Goal: Task Accomplishment & Management: Use online tool/utility

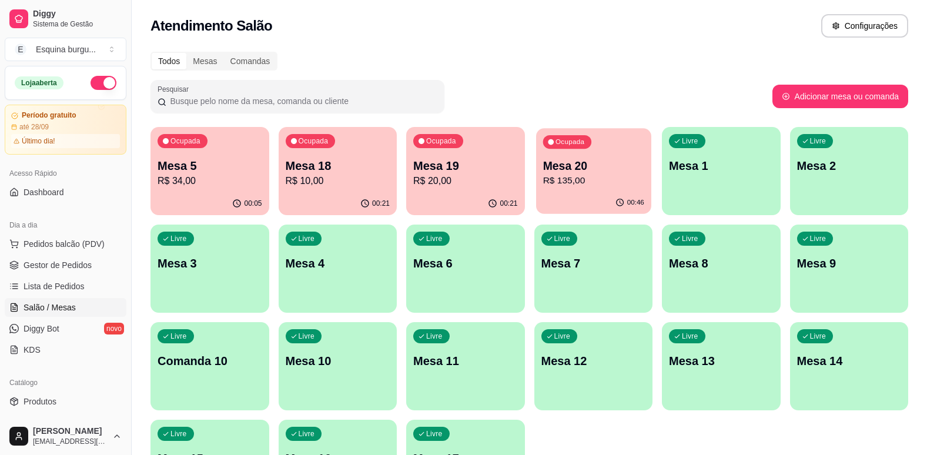
click at [589, 182] on p "R$ 135,00" at bounding box center [593, 181] width 101 height 14
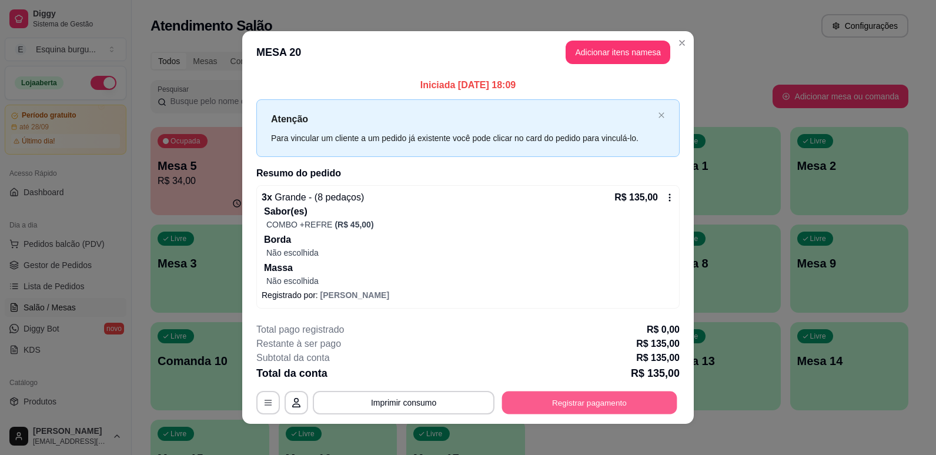
click at [588, 397] on button "Registrar pagamento" at bounding box center [589, 402] width 175 height 23
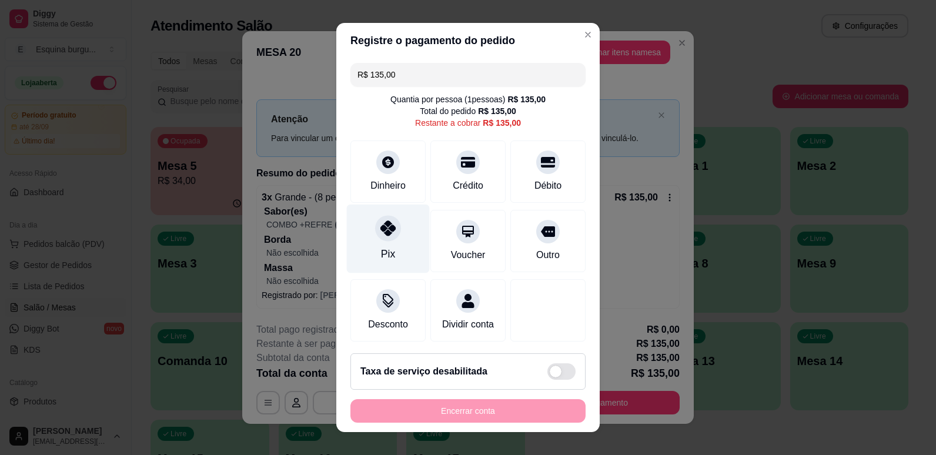
click at [385, 219] on div at bounding box center [388, 228] width 26 height 26
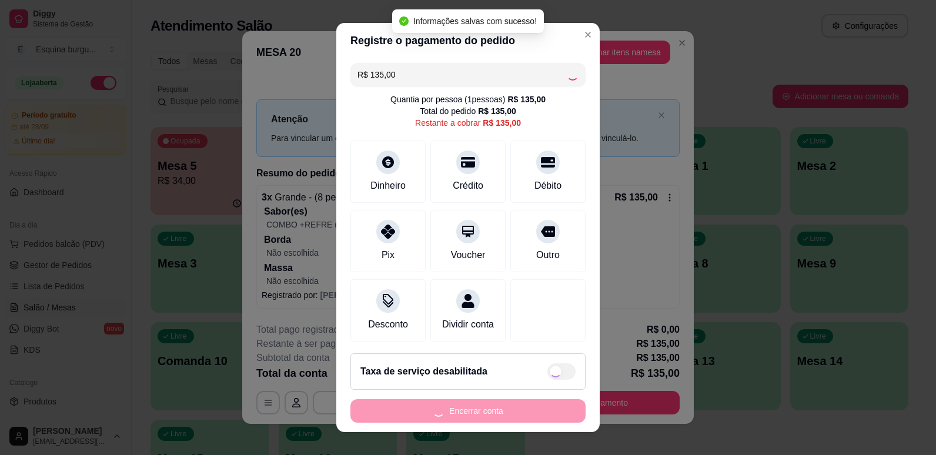
type input "R$ 0,00"
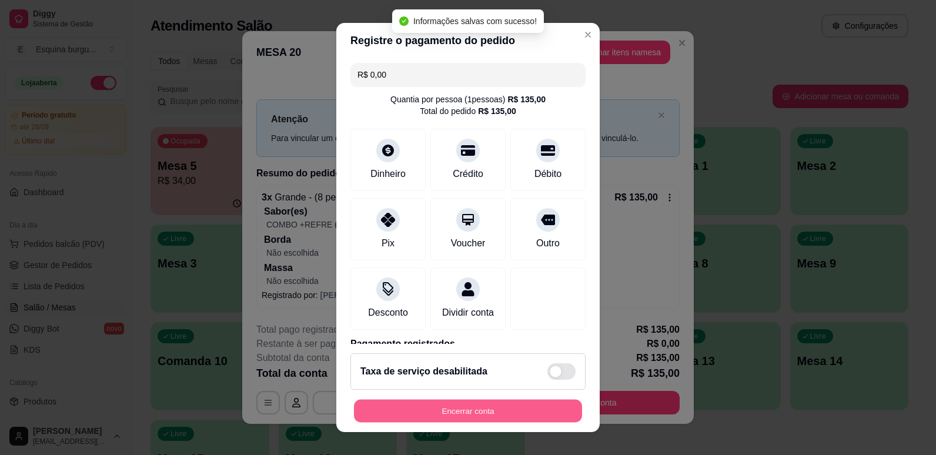
click at [469, 409] on button "Encerrar conta" at bounding box center [468, 411] width 228 height 23
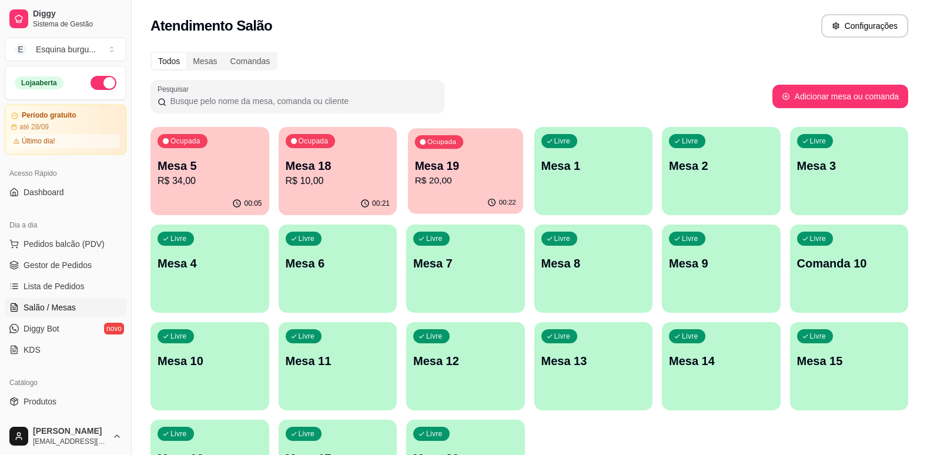
click at [493, 150] on div "Ocupada Mesa 19 R$ 20,00" at bounding box center [465, 160] width 115 height 64
click at [245, 158] on p "Mesa 5" at bounding box center [209, 166] width 101 height 16
click at [255, 175] on p "R$ 34,00" at bounding box center [209, 181] width 101 height 14
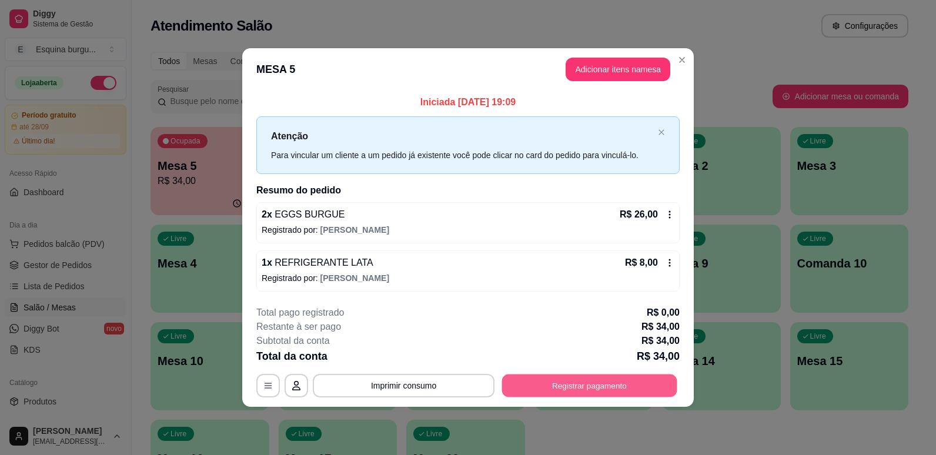
click at [587, 385] on button "Registrar pagamento" at bounding box center [589, 385] width 175 height 23
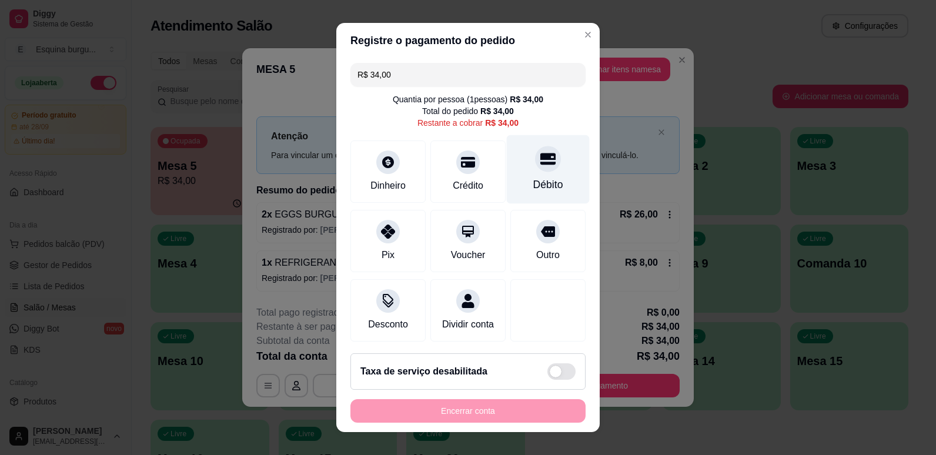
click at [530, 193] on div "Débito" at bounding box center [548, 169] width 83 height 69
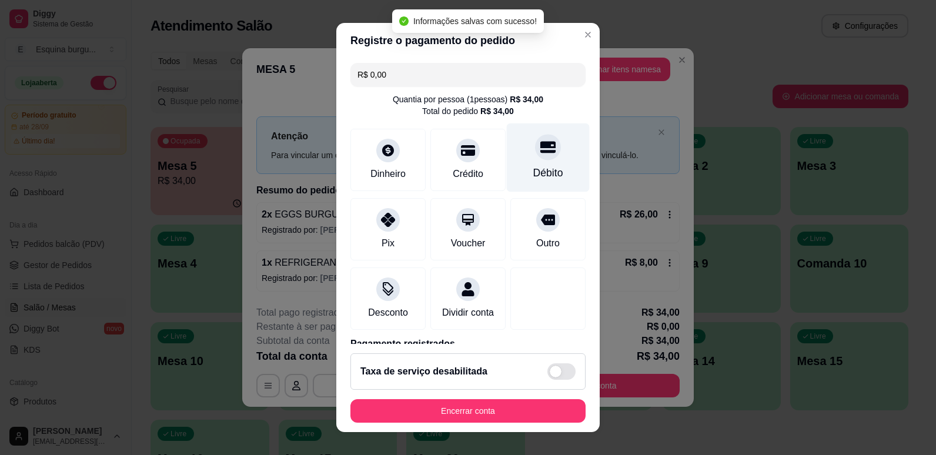
type input "R$ 0,00"
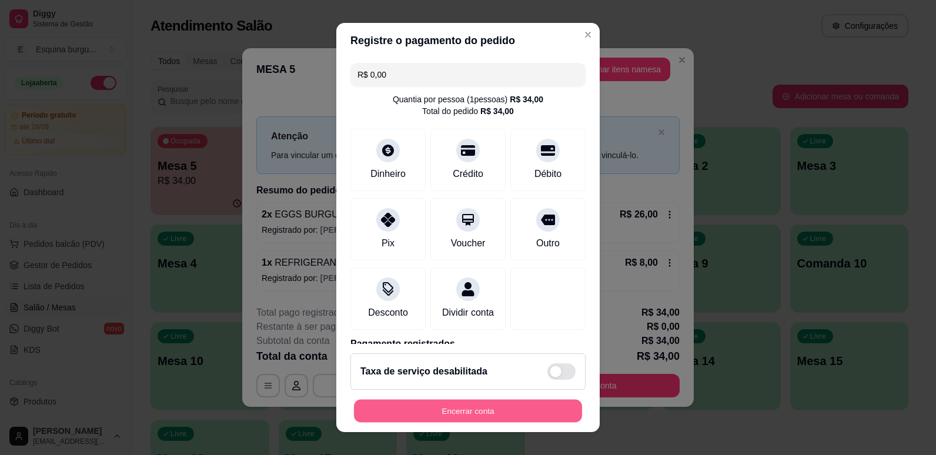
click at [499, 413] on button "Encerrar conta" at bounding box center [468, 411] width 228 height 23
